Goal: Find specific page/section: Find specific page/section

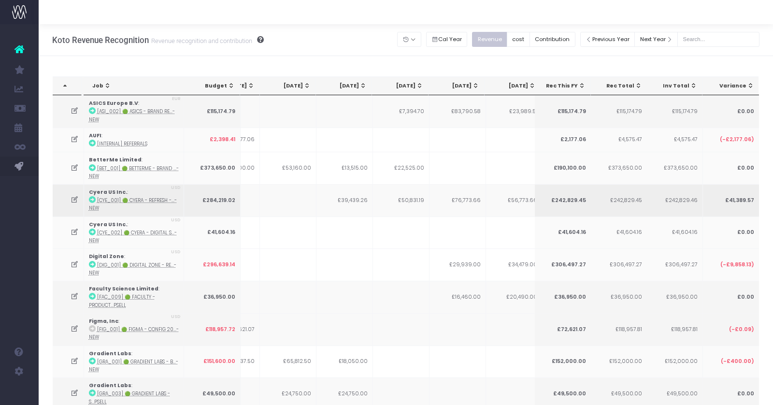
scroll to position [0, 87]
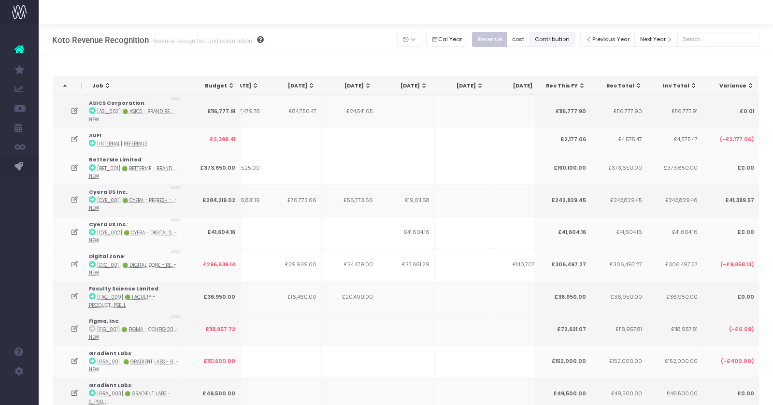
click at [566, 38] on button "Contribution" at bounding box center [553, 39] width 46 height 15
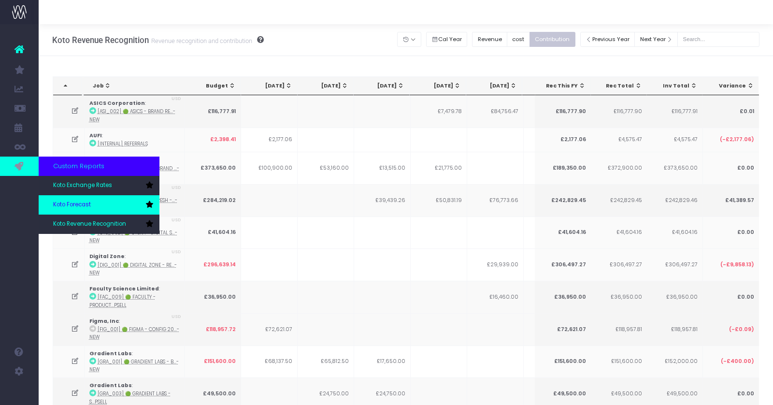
click at [76, 206] on span "Koto Forecast" at bounding box center [72, 205] width 38 height 9
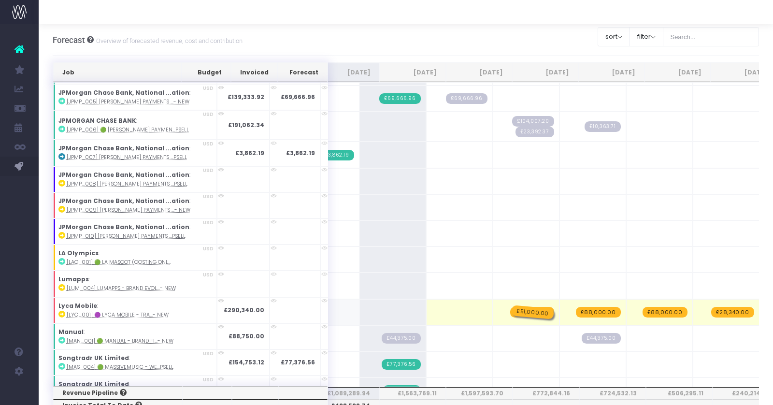
drag, startPoint x: 423, startPoint y: 283, endPoint x: 475, endPoint y: 282, distance: 52.2
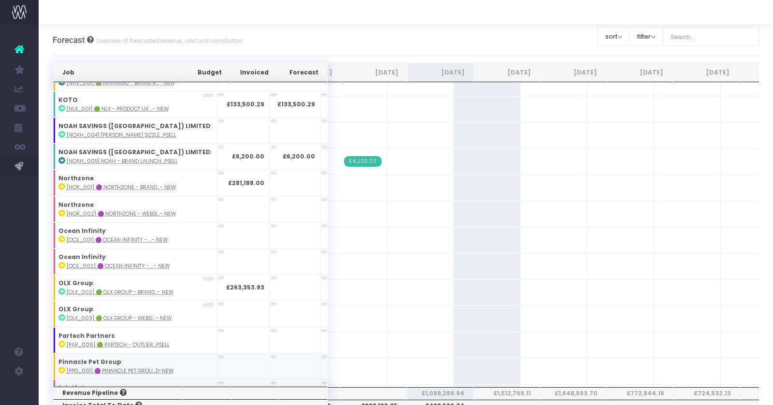
click at [217, 353] on td at bounding box center [243, 366] width 53 height 26
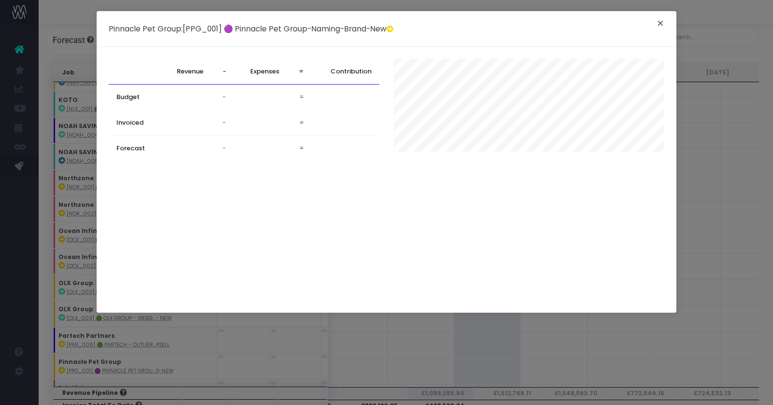
click at [662, 17] on button "×" at bounding box center [660, 24] width 20 height 15
